Goal: Information Seeking & Learning: Learn about a topic

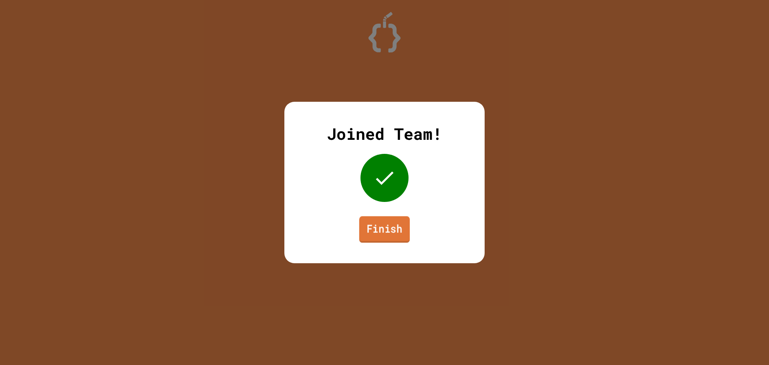
click at [377, 226] on link "Finish" at bounding box center [384, 229] width 50 height 26
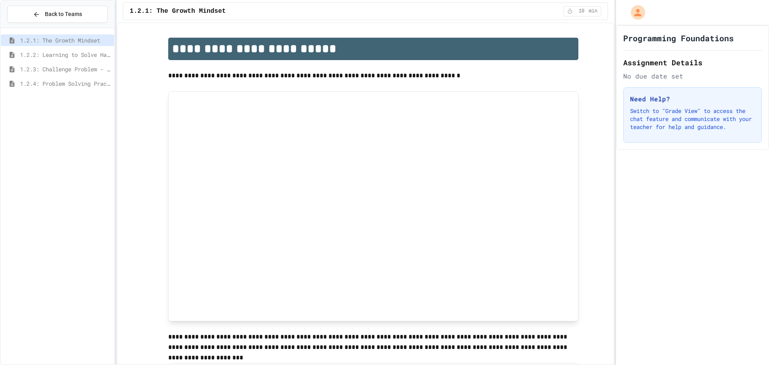
click at [35, 59] on div "1.2.2: Learning to Solve Hard Problems" at bounding box center [57, 55] width 113 height 12
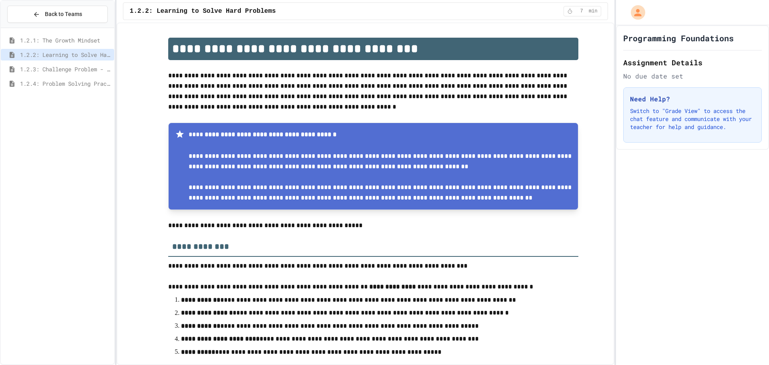
click at [58, 44] on span "1.2.1: The Growth Mindset" at bounding box center [65, 40] width 91 height 8
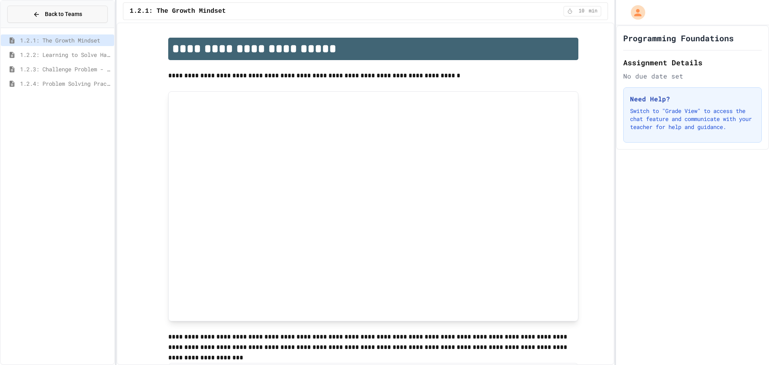
click at [48, 18] on span "Back to Teams" at bounding box center [63, 14] width 37 height 8
